Goal: Task Accomplishment & Management: Manage account settings

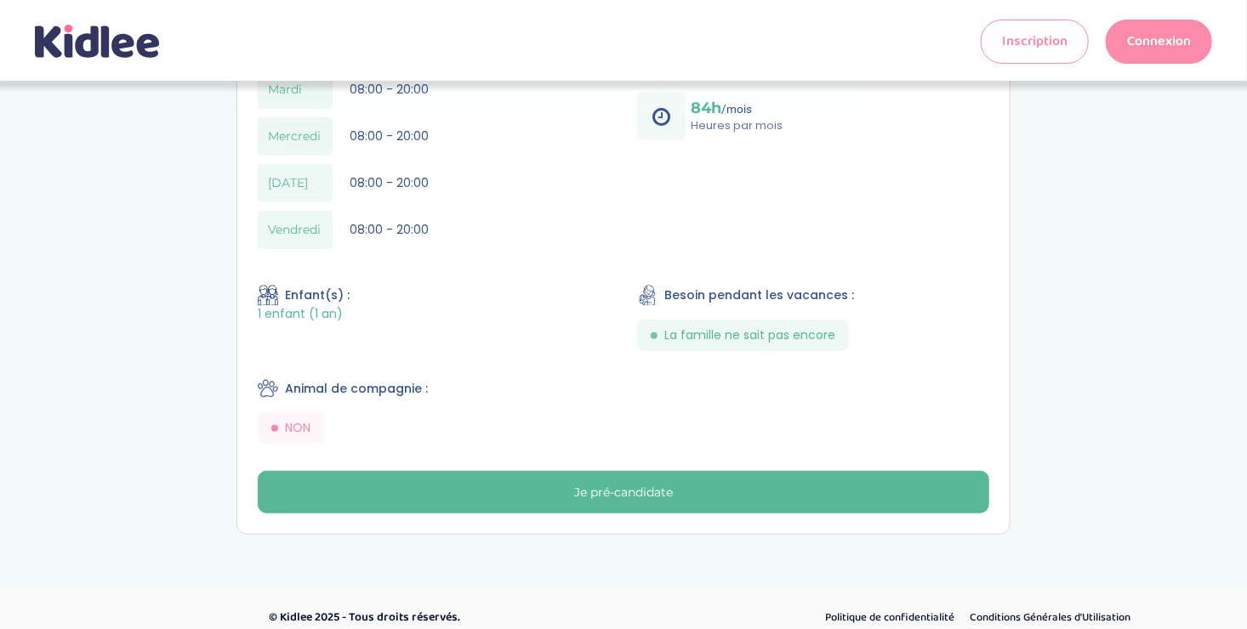
scroll to position [484, 0]
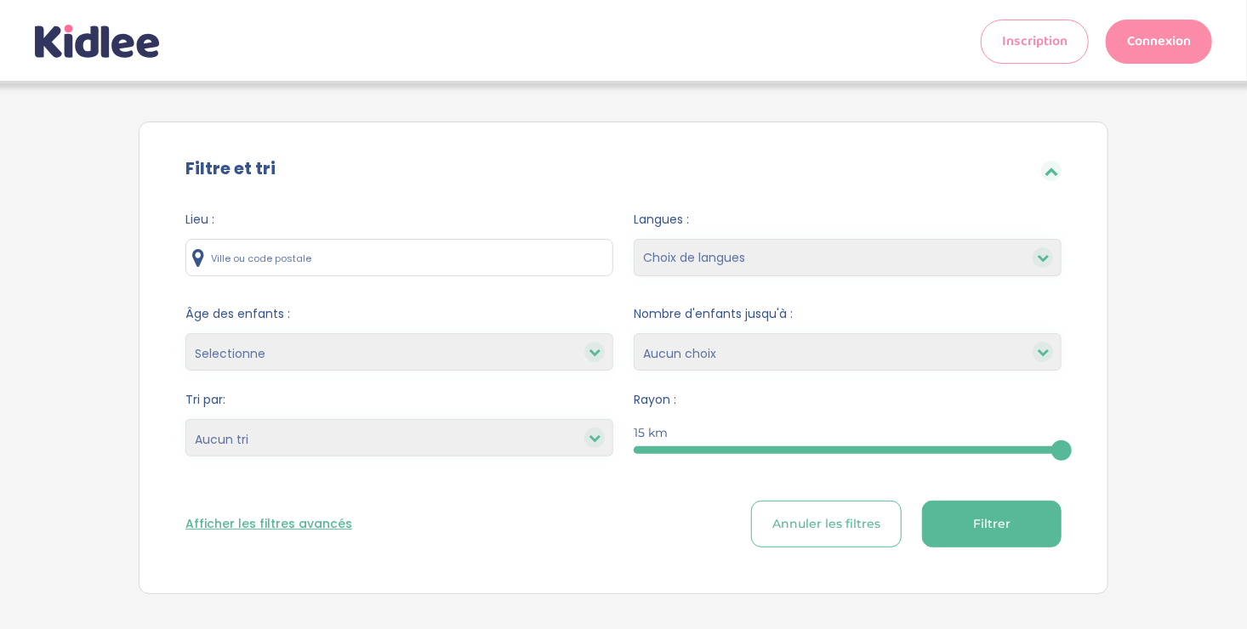
click at [1157, 34] on link "Connexion" at bounding box center [1159, 42] width 106 height 44
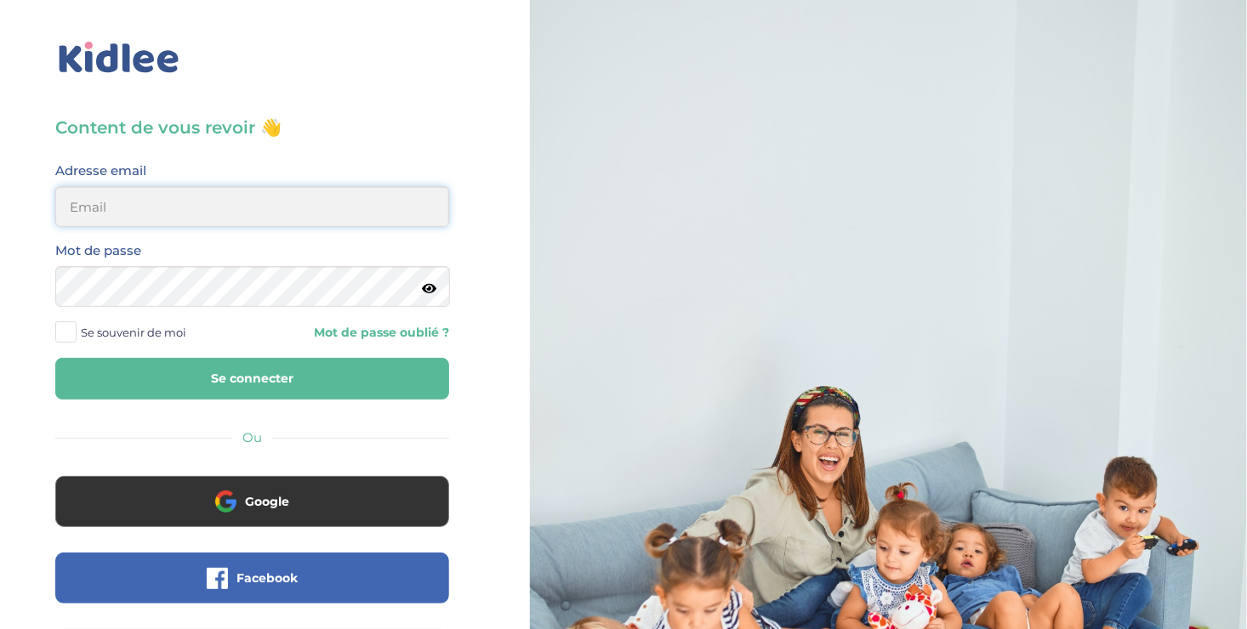
type input "ousmanealhassanetoure@gmail.com"
click at [239, 376] on button "Se connecter" at bounding box center [252, 379] width 394 height 42
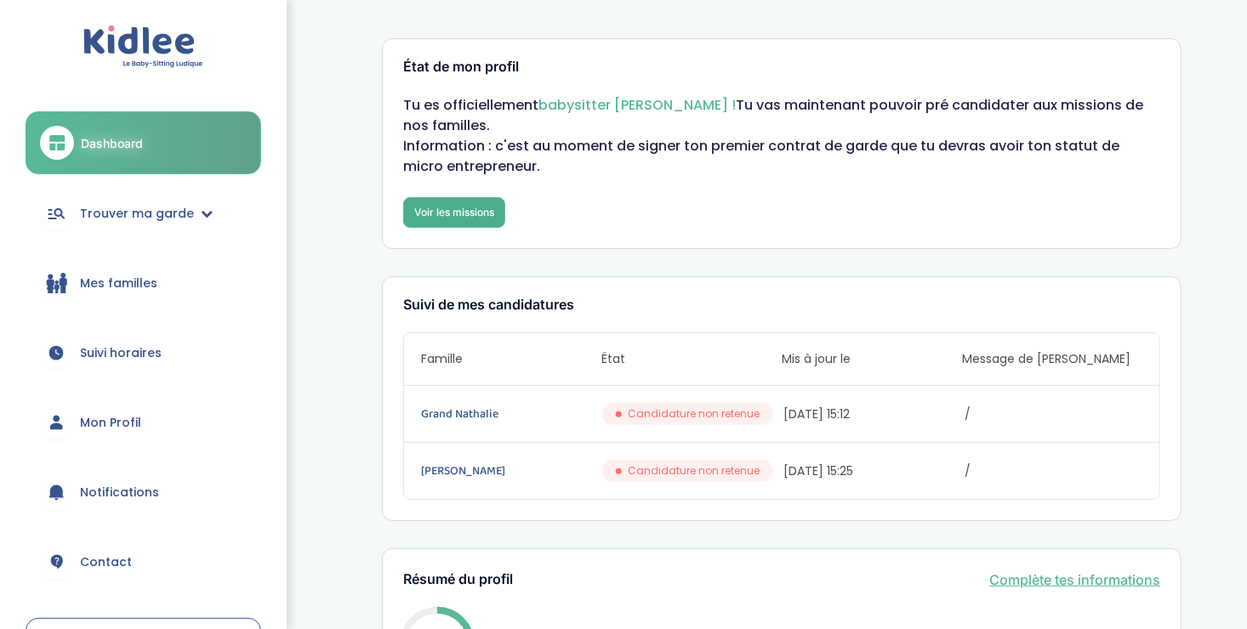
click at [441, 197] on link "Voir les missions" at bounding box center [454, 212] width 102 height 31
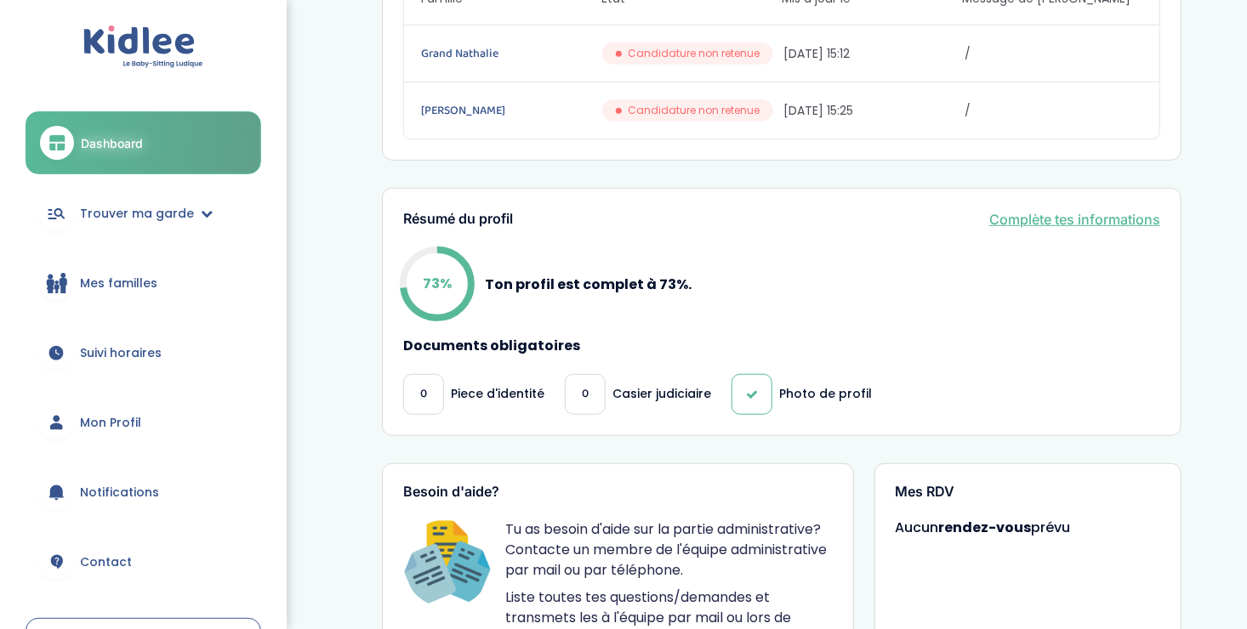
scroll to position [362, 0]
click at [805, 384] on p "Photo de profil" at bounding box center [825, 393] width 93 height 18
click at [1022, 208] on link "Complète tes informations" at bounding box center [1074, 218] width 171 height 20
click at [1057, 208] on link "Complète tes informations" at bounding box center [1074, 218] width 171 height 20
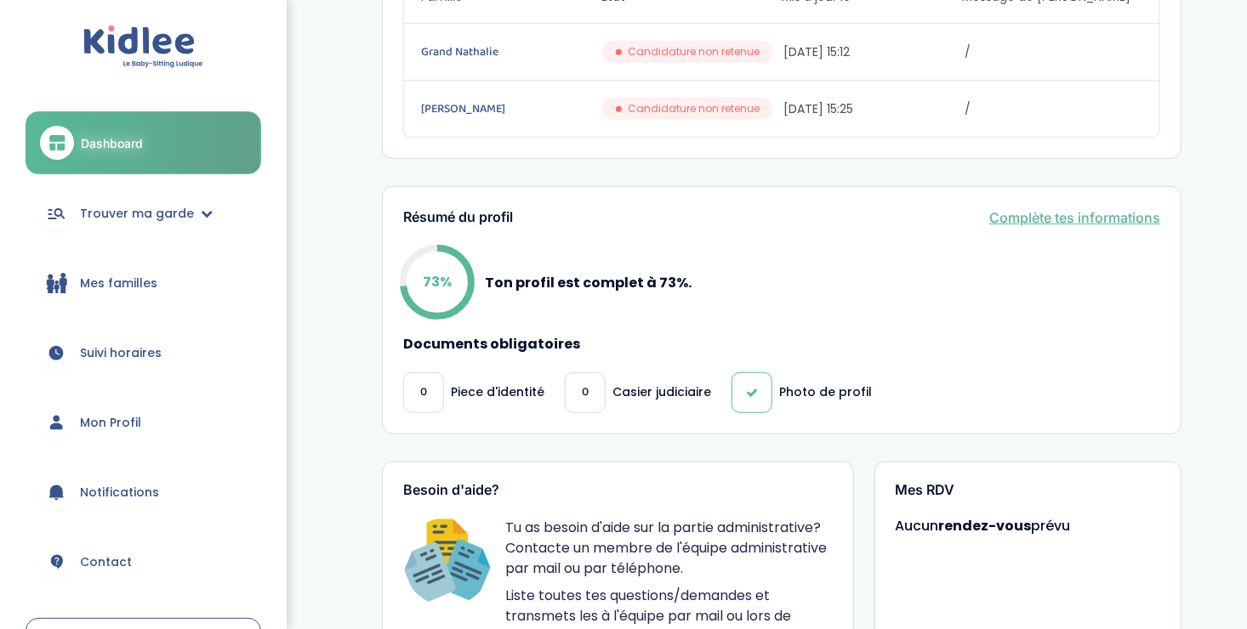
click at [1057, 208] on link "Complète tes informations" at bounding box center [1074, 218] width 171 height 20
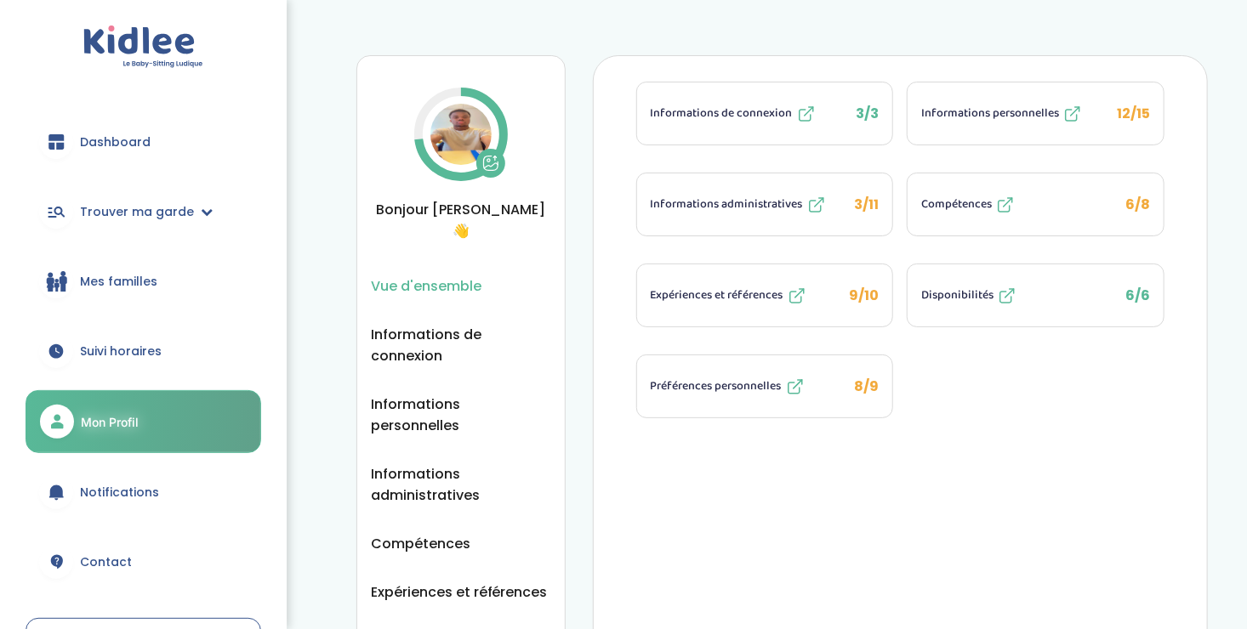
click at [445, 125] on img at bounding box center [460, 134] width 61 height 61
click at [453, 128] on img at bounding box center [460, 134] width 61 height 61
click at [768, 204] on span "Informations administratives" at bounding box center [727, 205] width 152 height 18
click at [436, 472] on span "Informations administratives" at bounding box center [461, 485] width 180 height 43
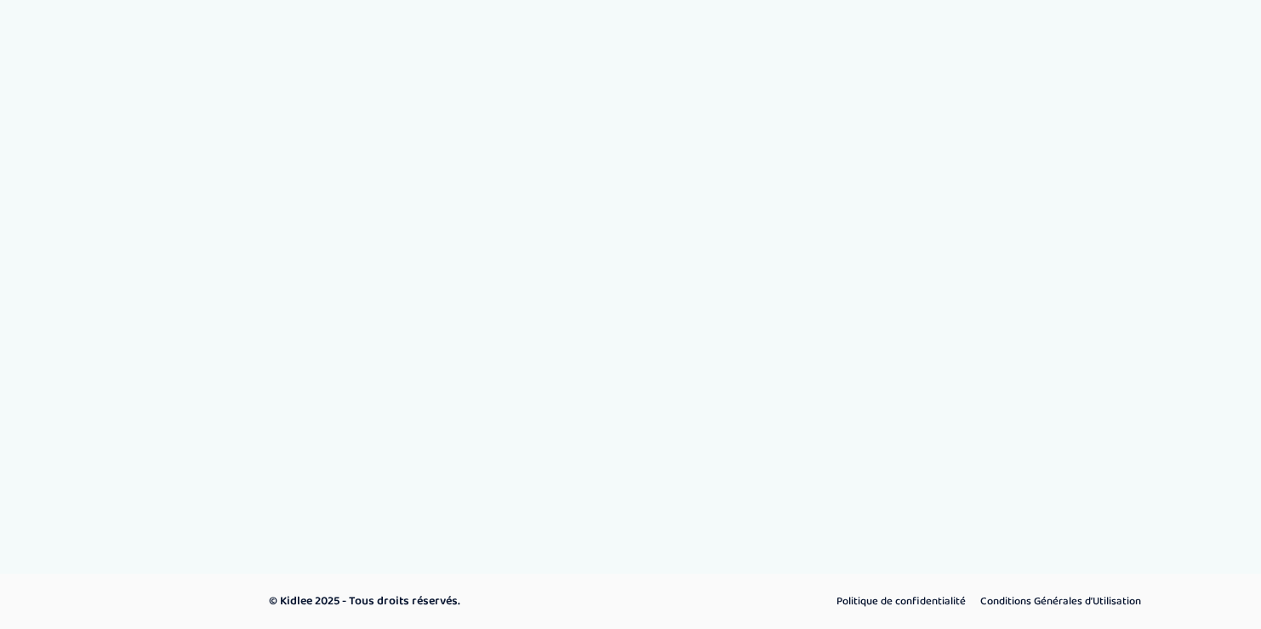
select select "Autre"
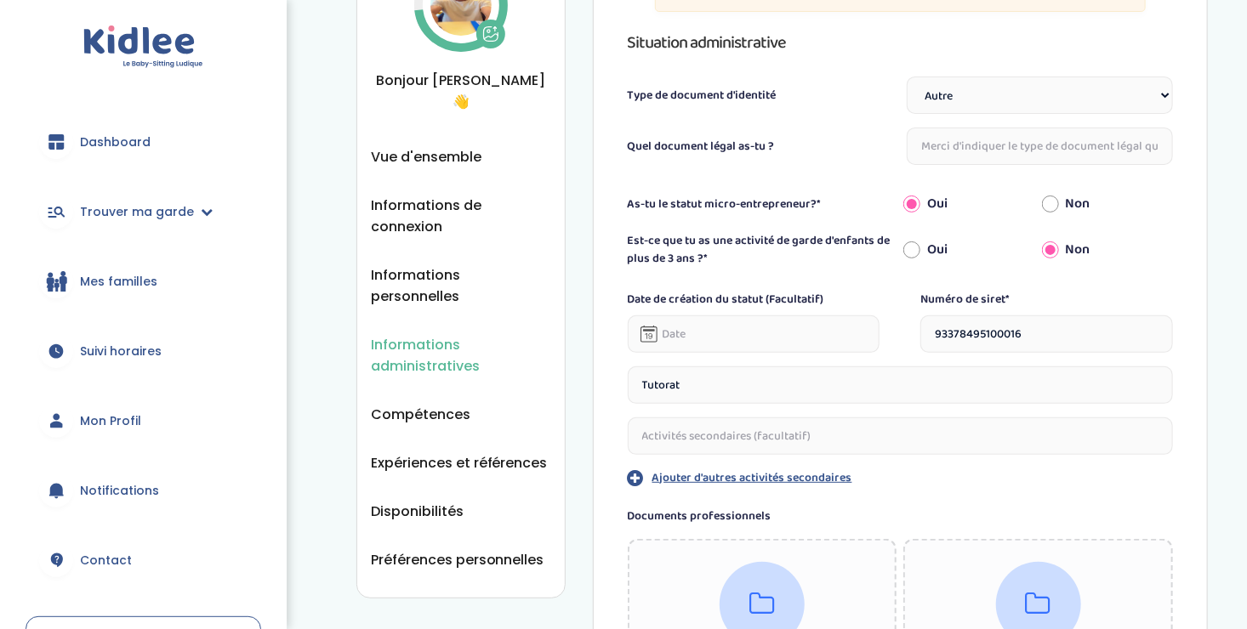
scroll to position [334, 0]
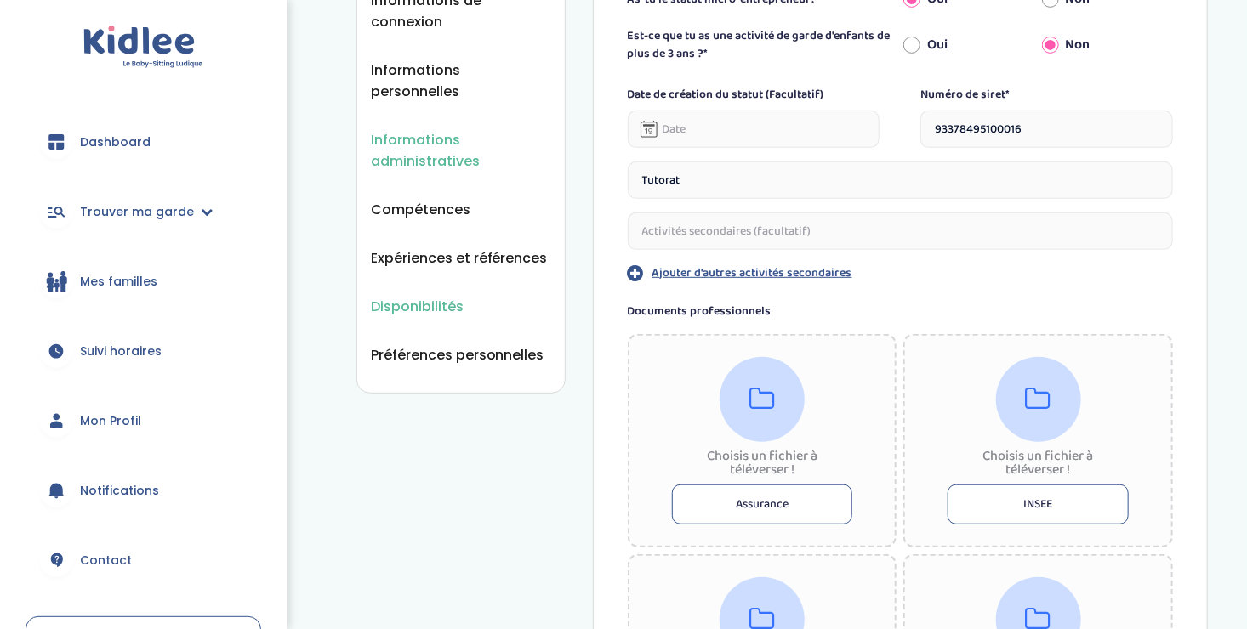
click at [428, 296] on span "Disponibilités" at bounding box center [417, 306] width 93 height 21
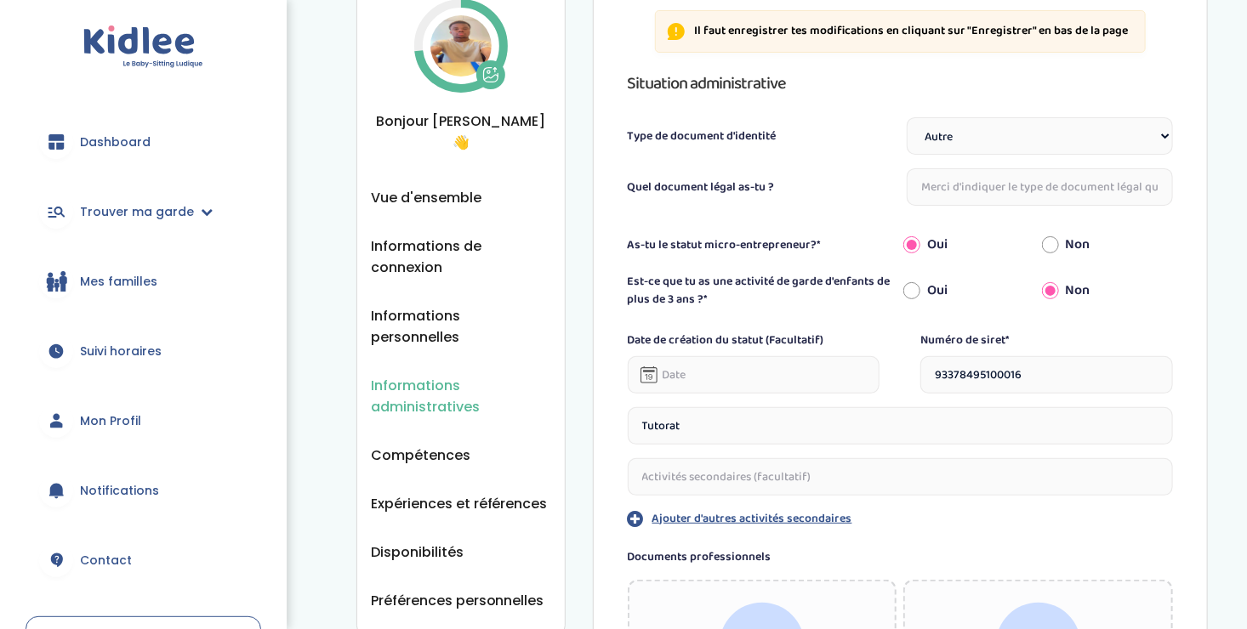
scroll to position [88, 0]
click at [421, 542] on span "Disponibilités" at bounding box center [417, 552] width 93 height 21
click at [416, 542] on span "Disponibilités" at bounding box center [417, 552] width 93 height 21
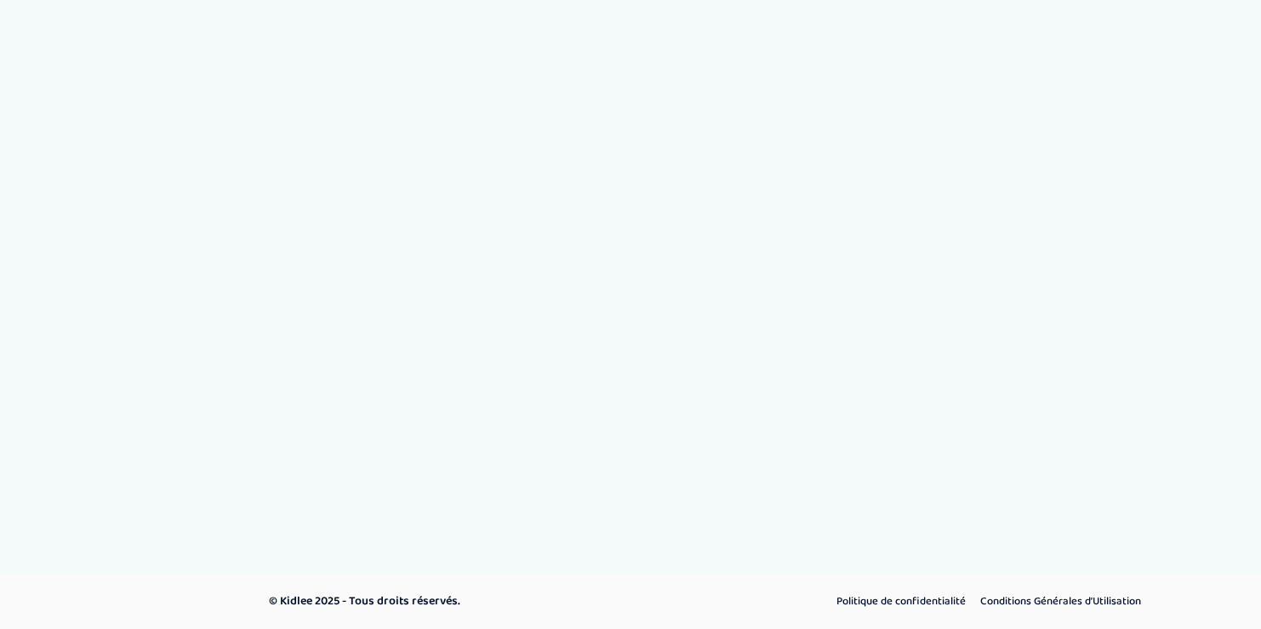
select select "1"
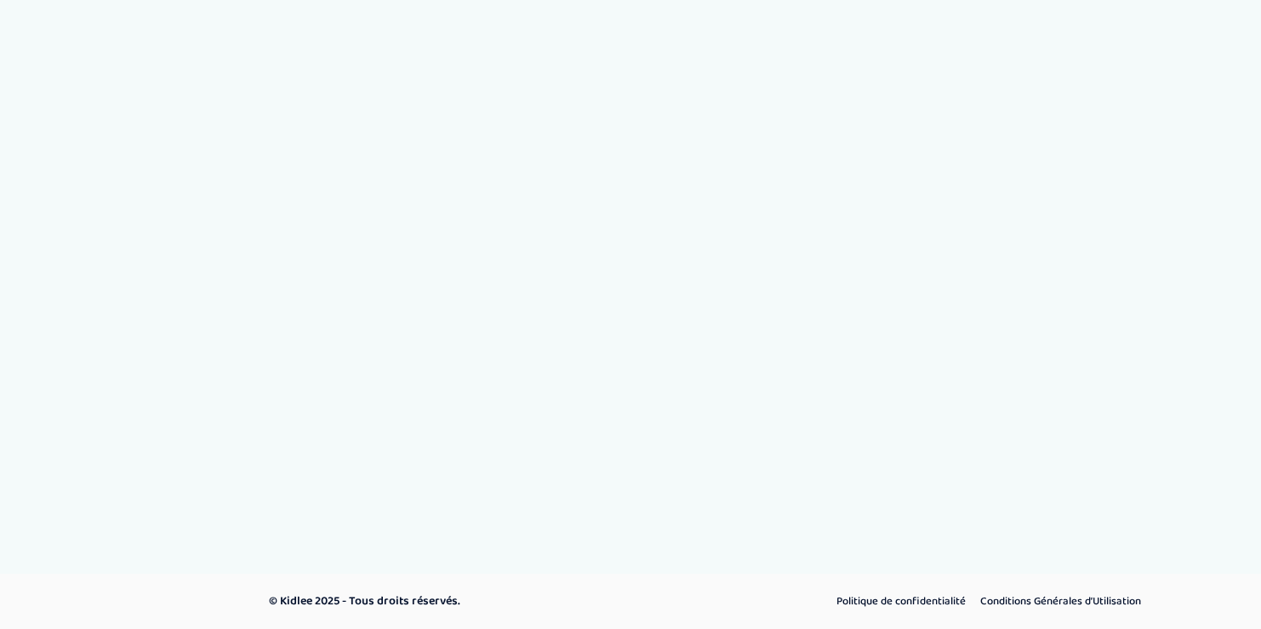
select select "1"
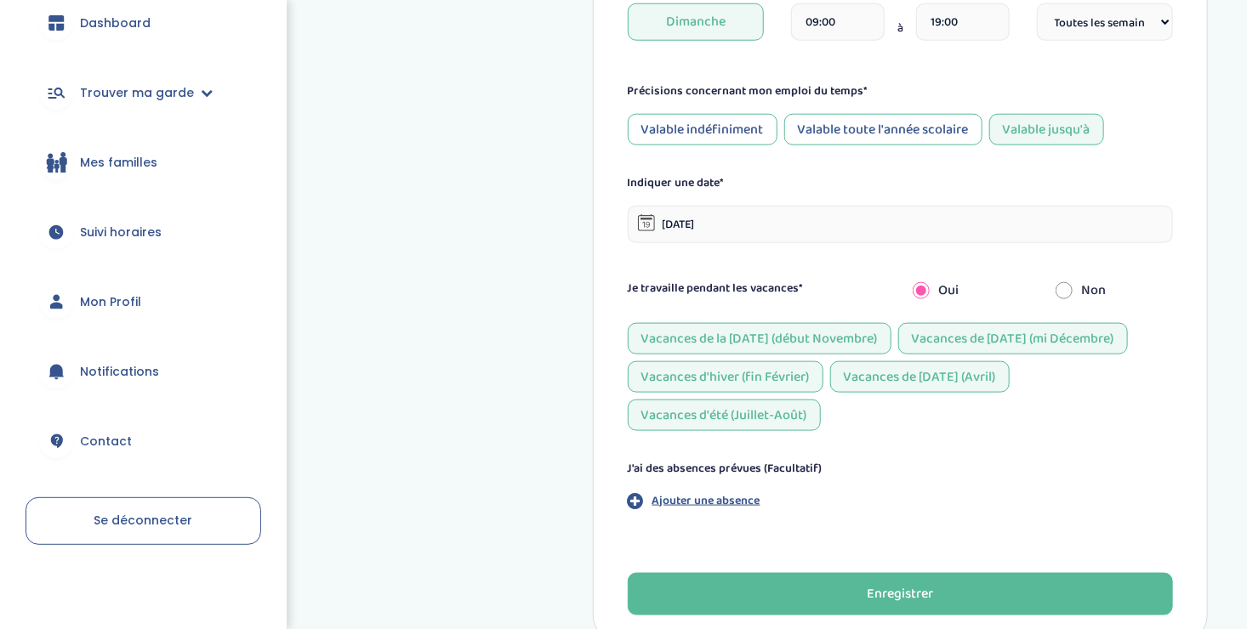
scroll to position [853, 0]
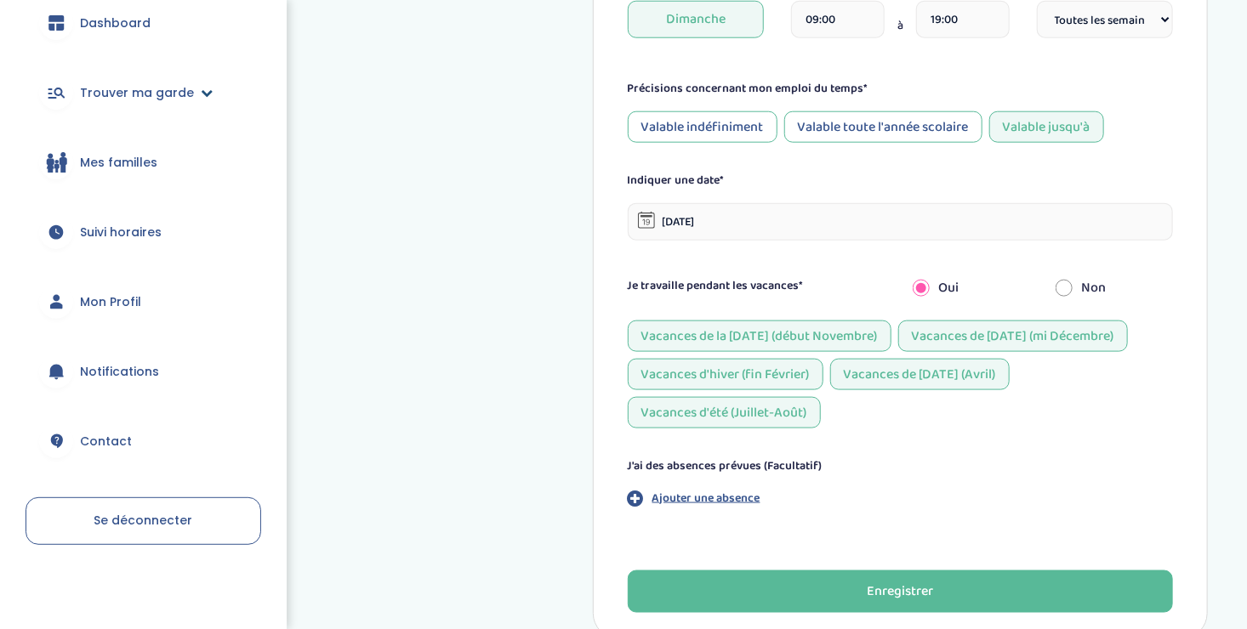
click at [108, 92] on span "Trouver ma garde" at bounding box center [137, 93] width 114 height 18
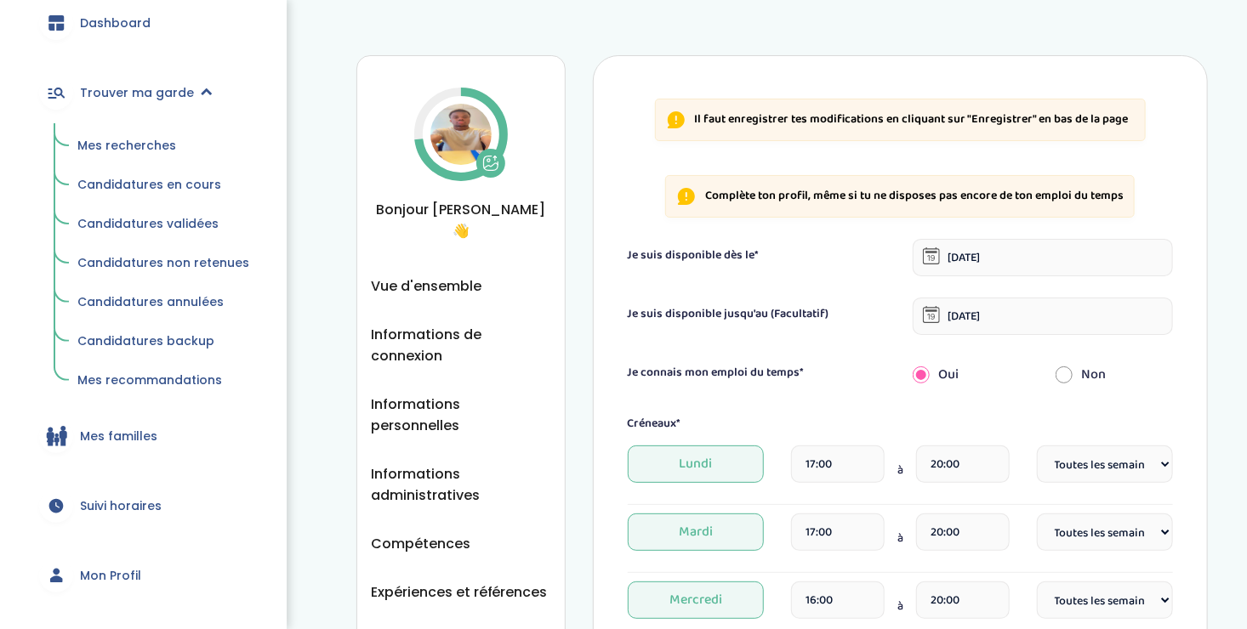
click at [149, 303] on span "Candidatures annulées" at bounding box center [150, 301] width 146 height 17
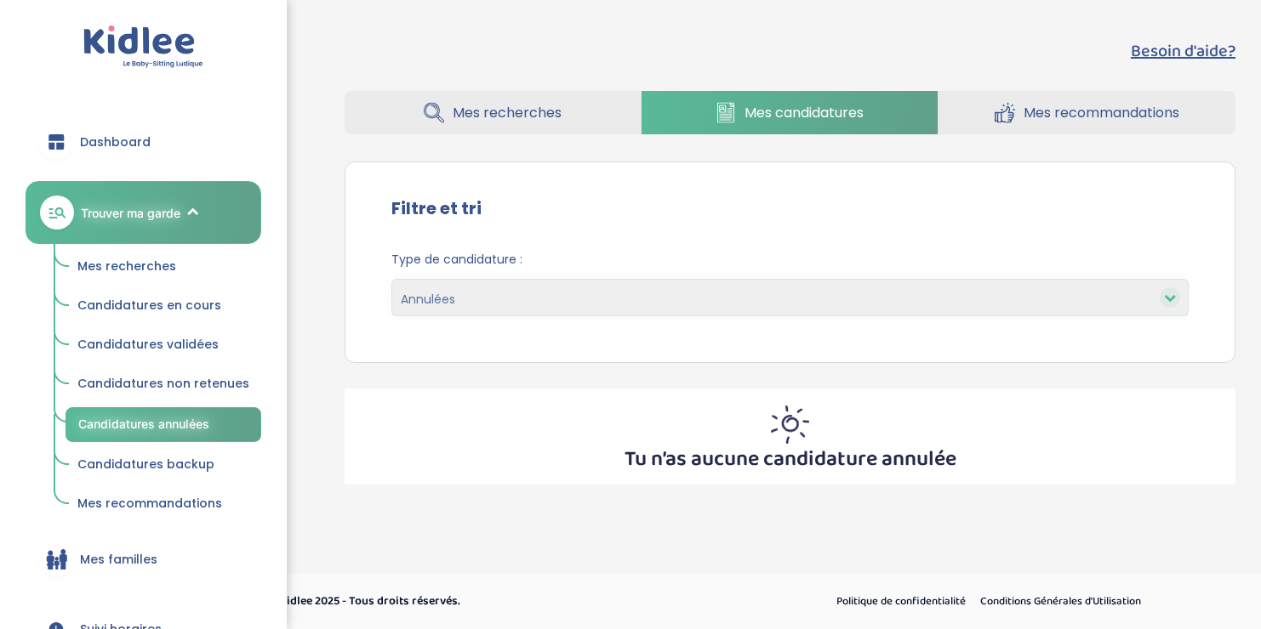
select select "canceled"
click at [142, 378] on span "Candidatures non retenues" at bounding box center [163, 383] width 172 height 17
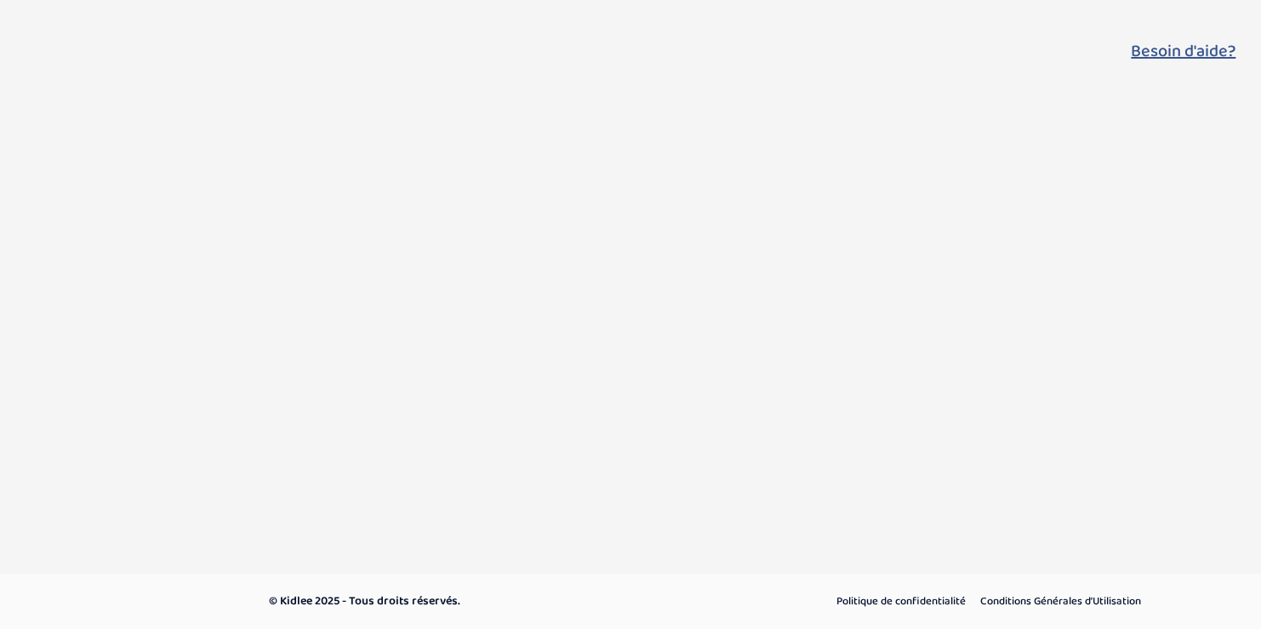
select select "declined"
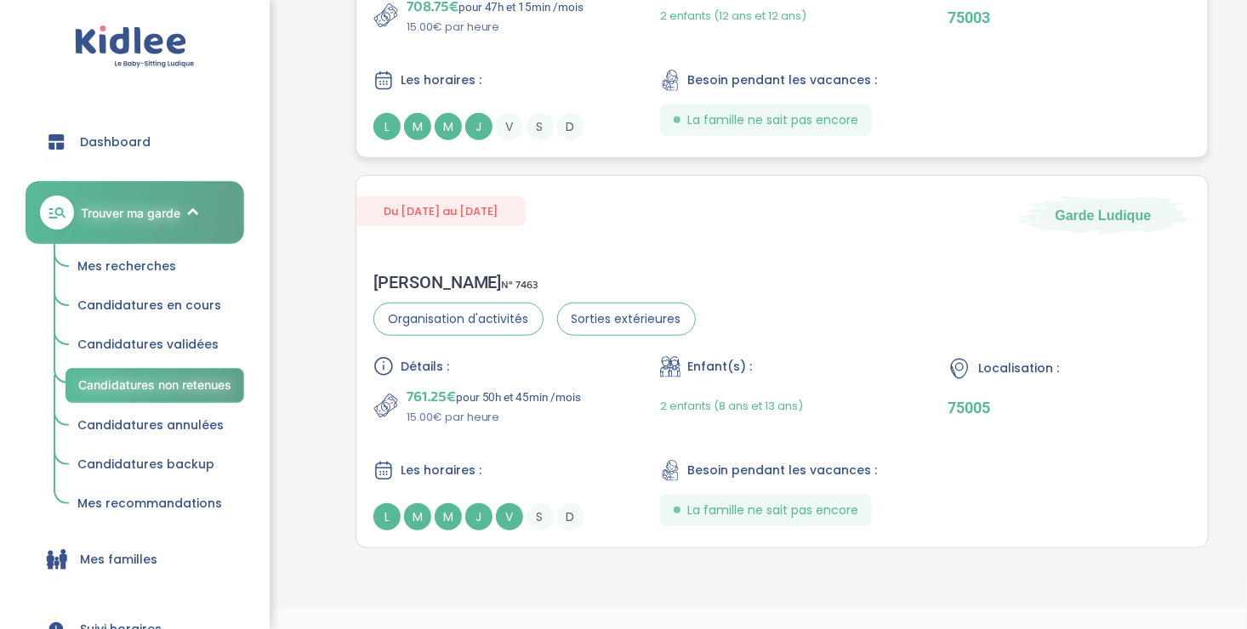
scroll to position [603, 0]
click at [524, 436] on div "Détails : 761.25€ pour 50h et 45min /mois 15.00€ par heure Enfant(s) : 2 enfant…" at bounding box center [781, 444] width 817 height 174
click at [136, 261] on span "Mes recherches" at bounding box center [126, 266] width 99 height 17
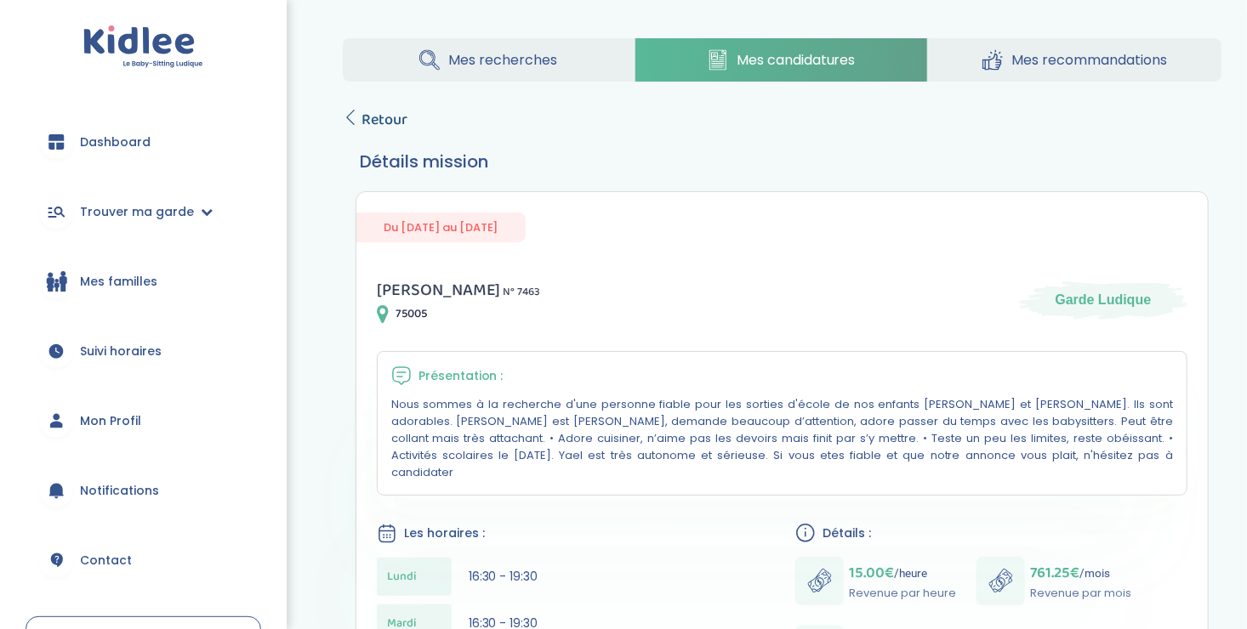
click at [351, 113] on icon at bounding box center [350, 117] width 15 height 15
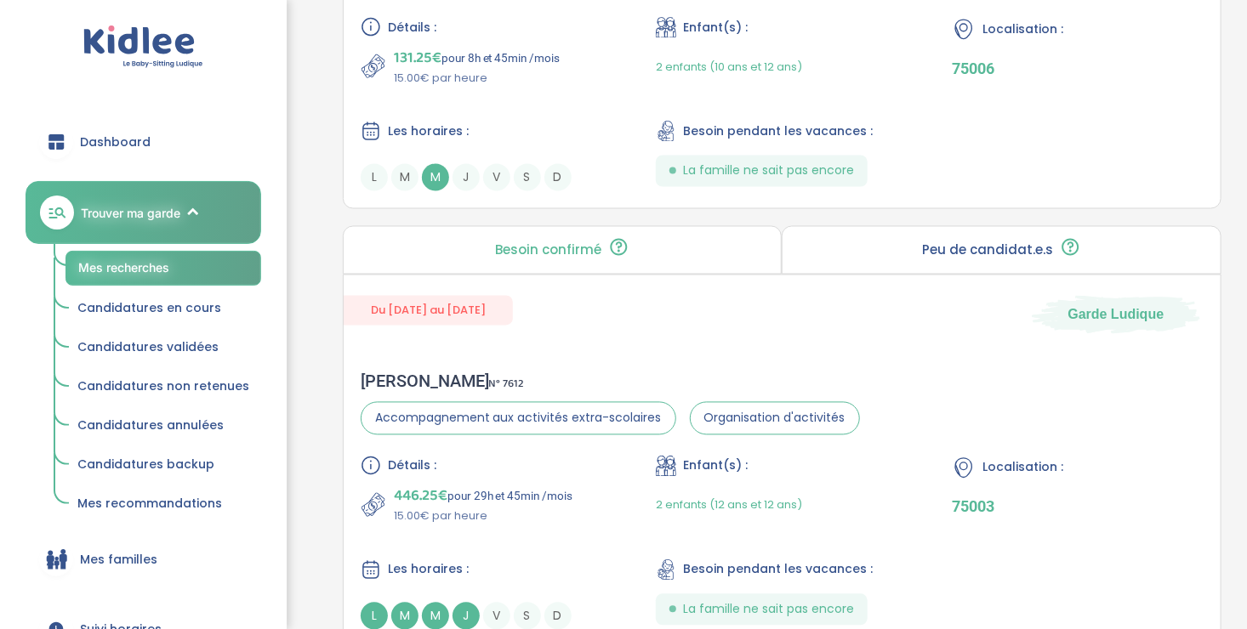
scroll to position [1413, 0]
click at [499, 95] on div "Détails : 131.25€ pour 8h et 45min /mois 15.00€ par heure Enfant(s) : 2 enfants…" at bounding box center [782, 103] width 843 height 174
click at [458, 529] on div "Détails : 446.25€ pour 29h et 45min /mois 15.00€ par heure Enfant(s) : 2 enfant…" at bounding box center [782, 542] width 843 height 174
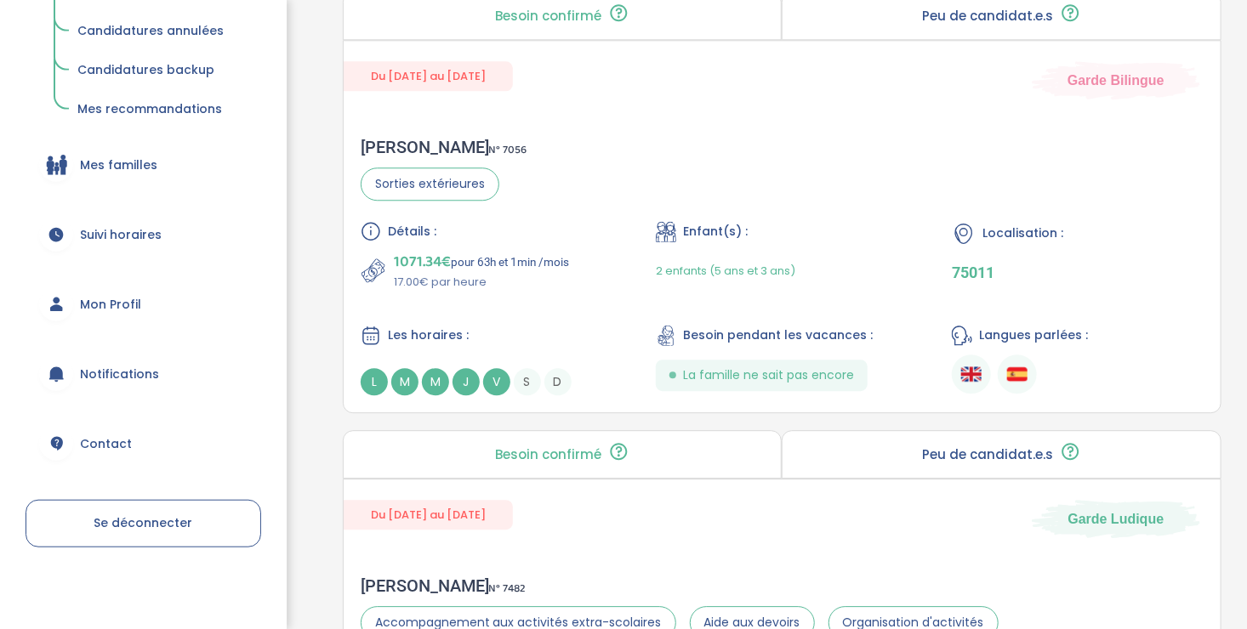
scroll to position [2086, 0]
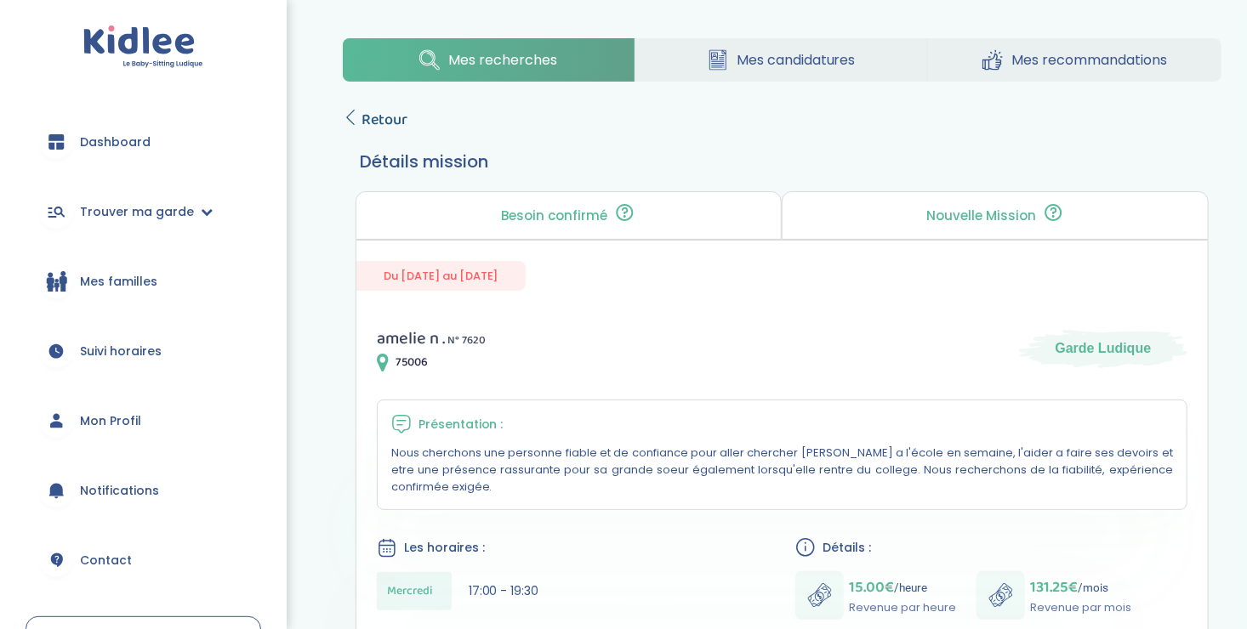
click at [356, 122] on icon at bounding box center [350, 117] width 15 height 15
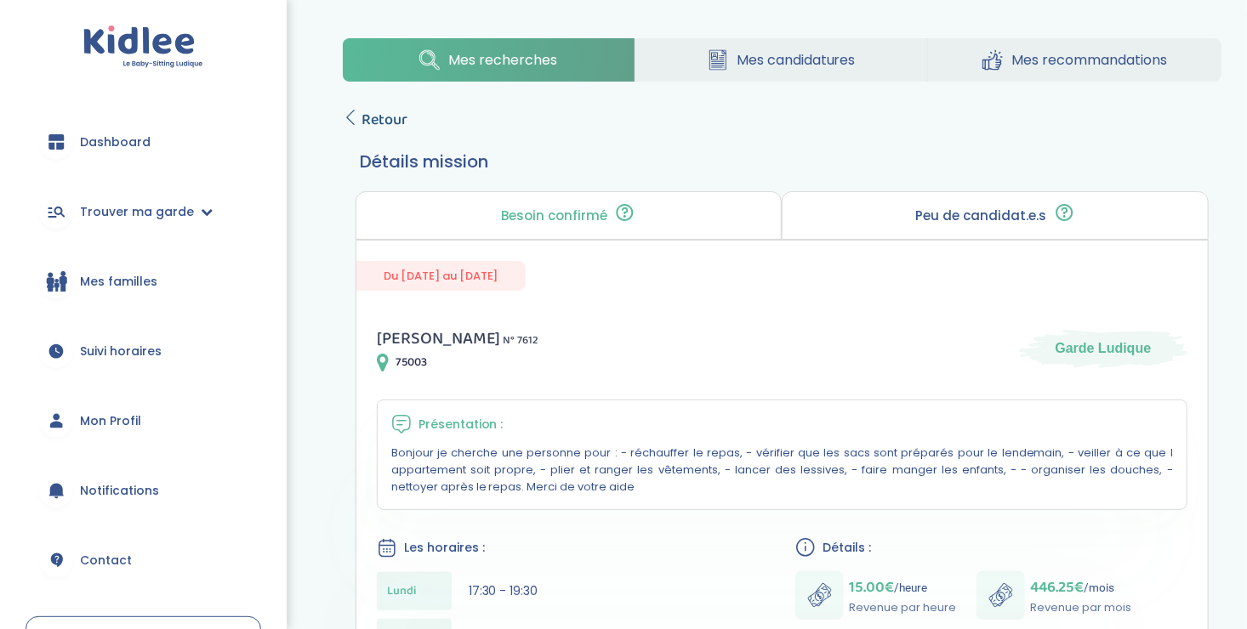
click at [354, 114] on icon at bounding box center [350, 117] width 15 height 15
